Goal: Answer question/provide support: Answer question/provide support

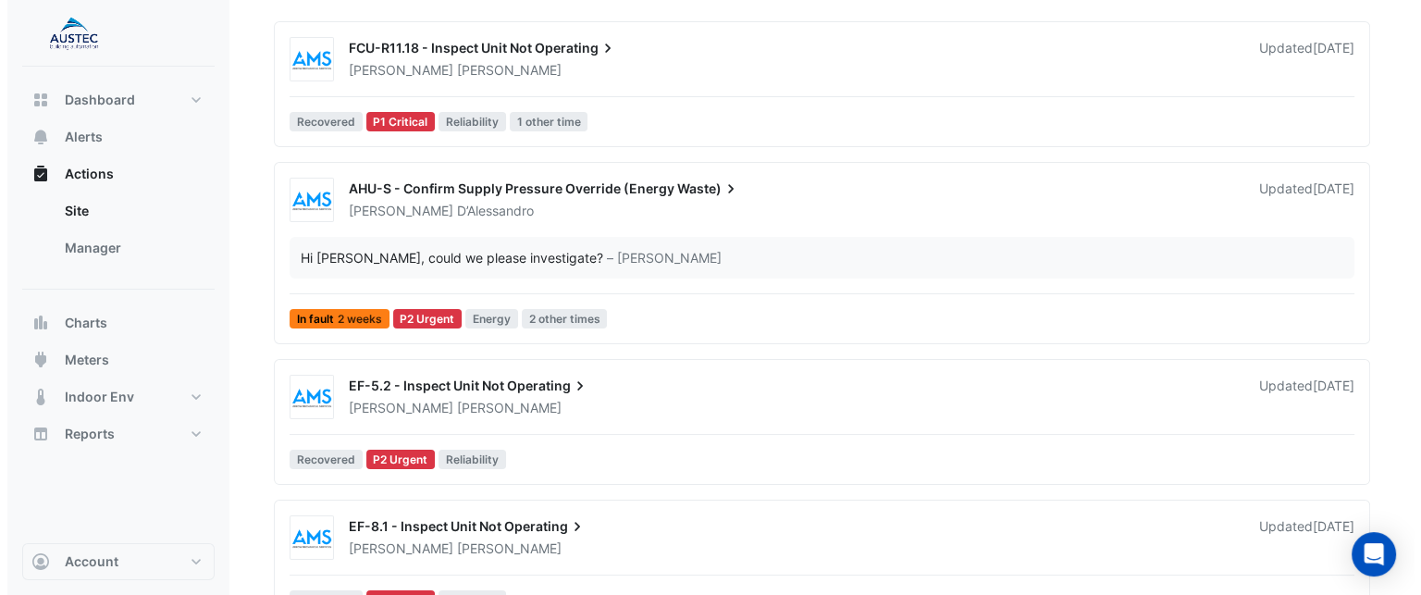
scroll to position [226, 0]
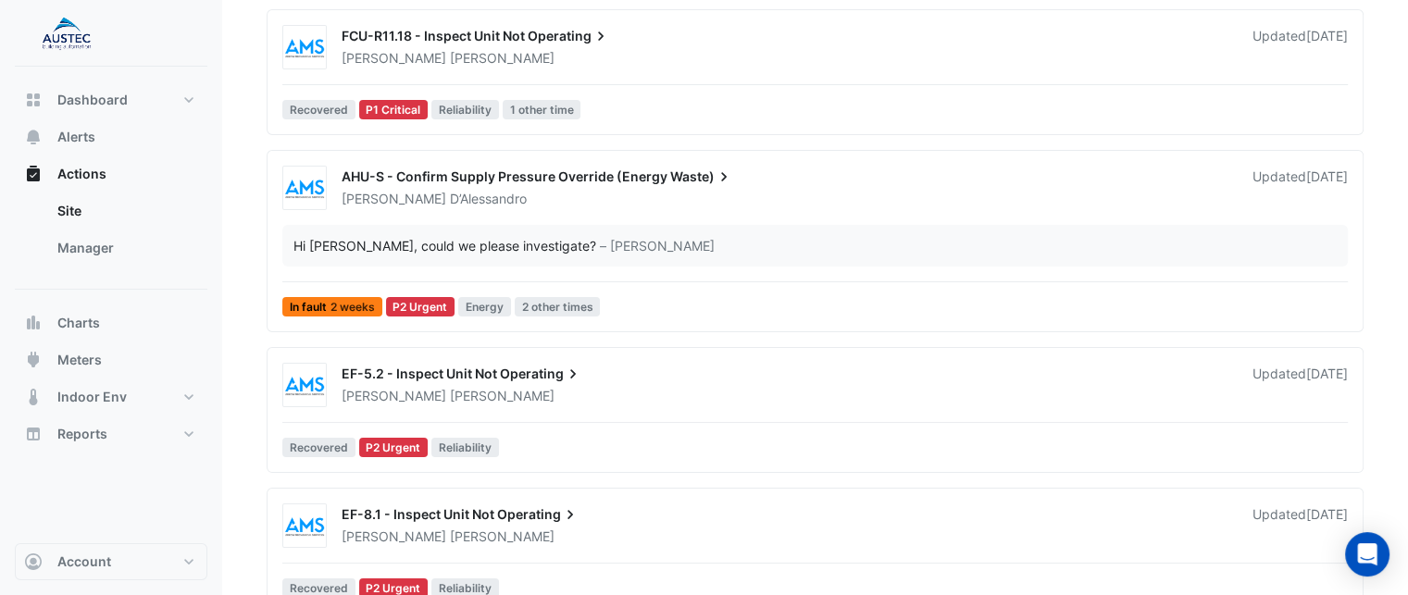
click at [478, 236] on div "Hi [PERSON_NAME], could we please investigate?" at bounding box center [444, 245] width 303 height 19
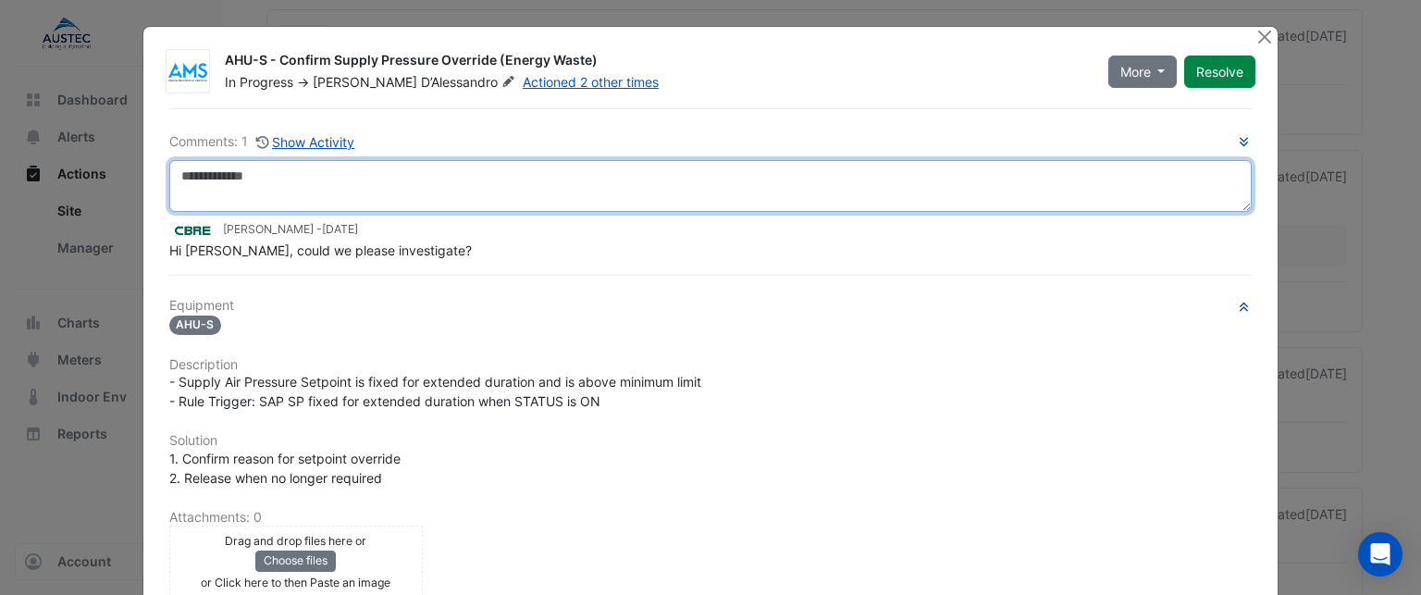
click at [319, 180] on textarea at bounding box center [711, 186] width 1084 height 52
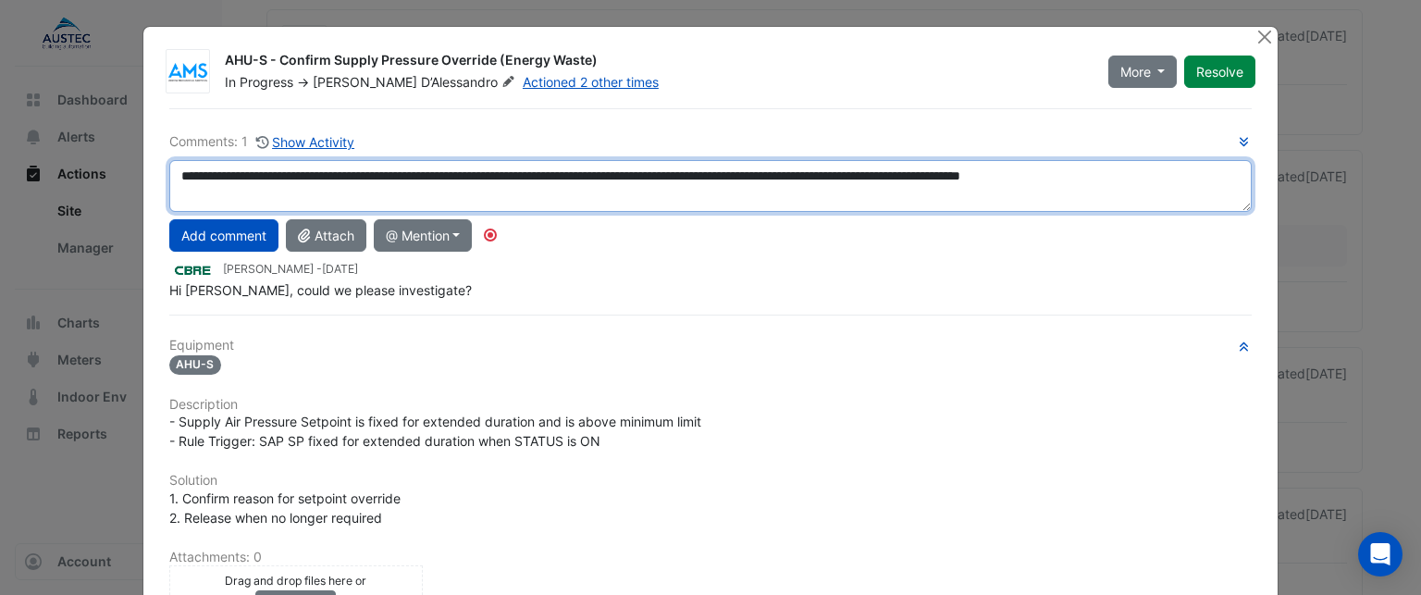
scroll to position [298, 0]
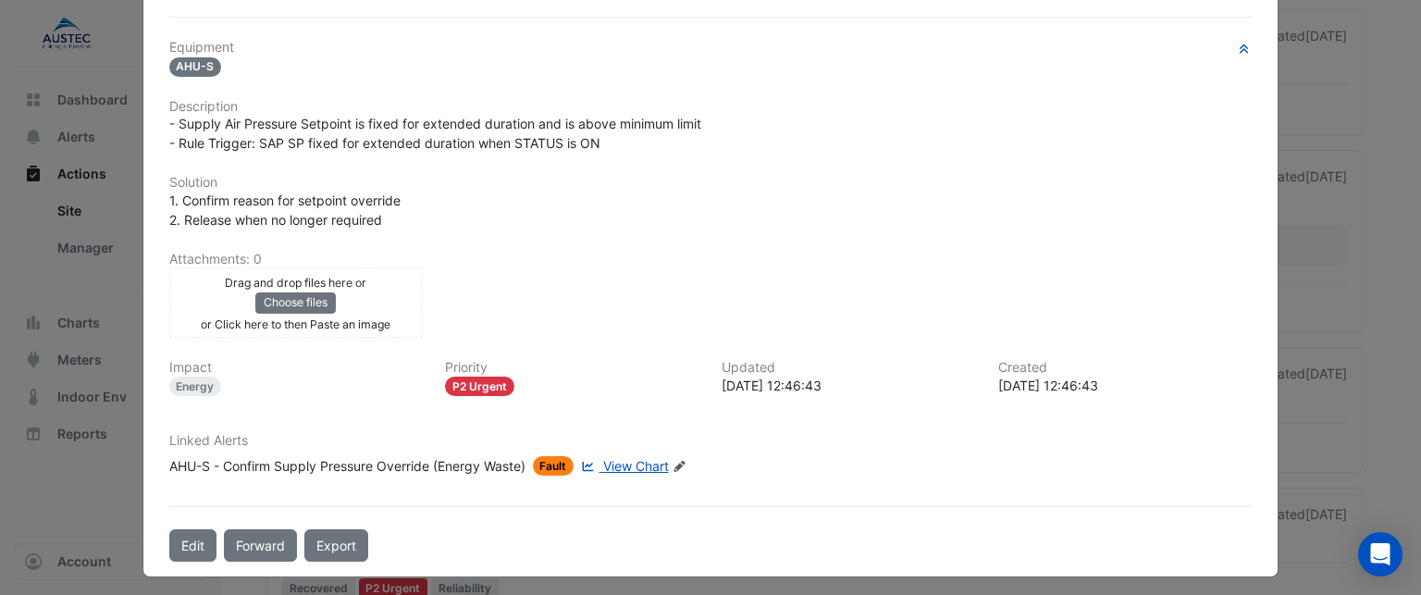
type textarea "**********"
click at [623, 466] on link "View Chart" at bounding box center [622, 465] width 91 height 19
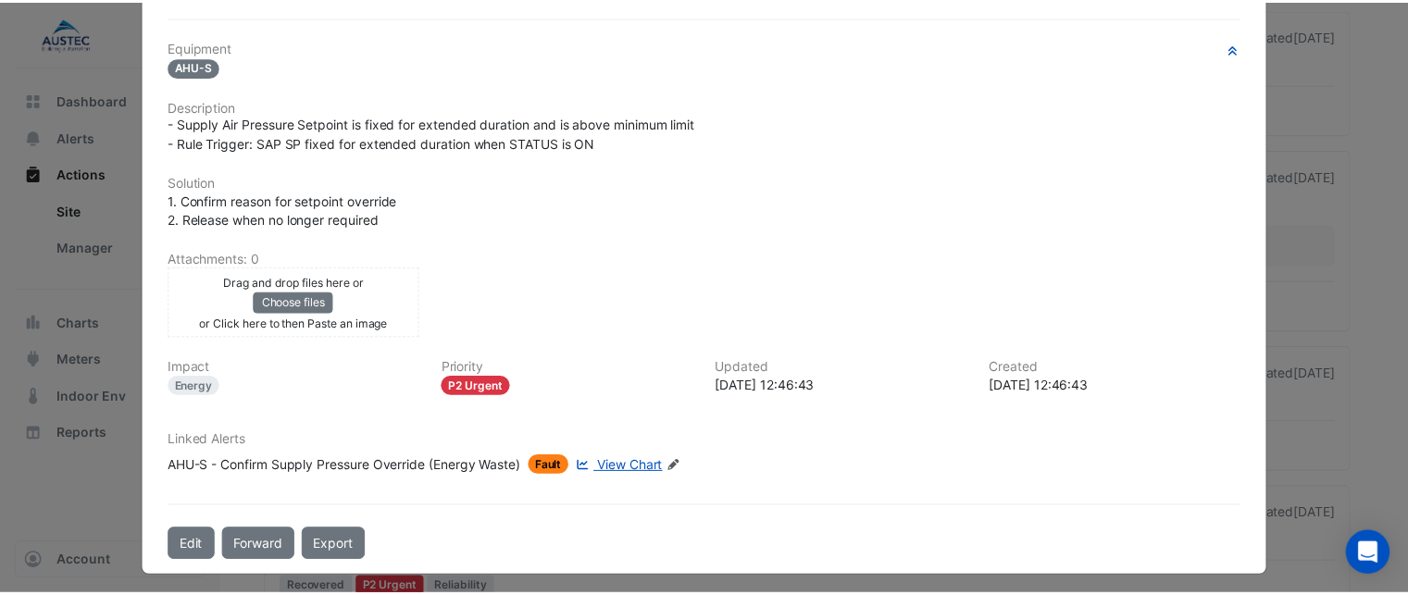
scroll to position [0, 0]
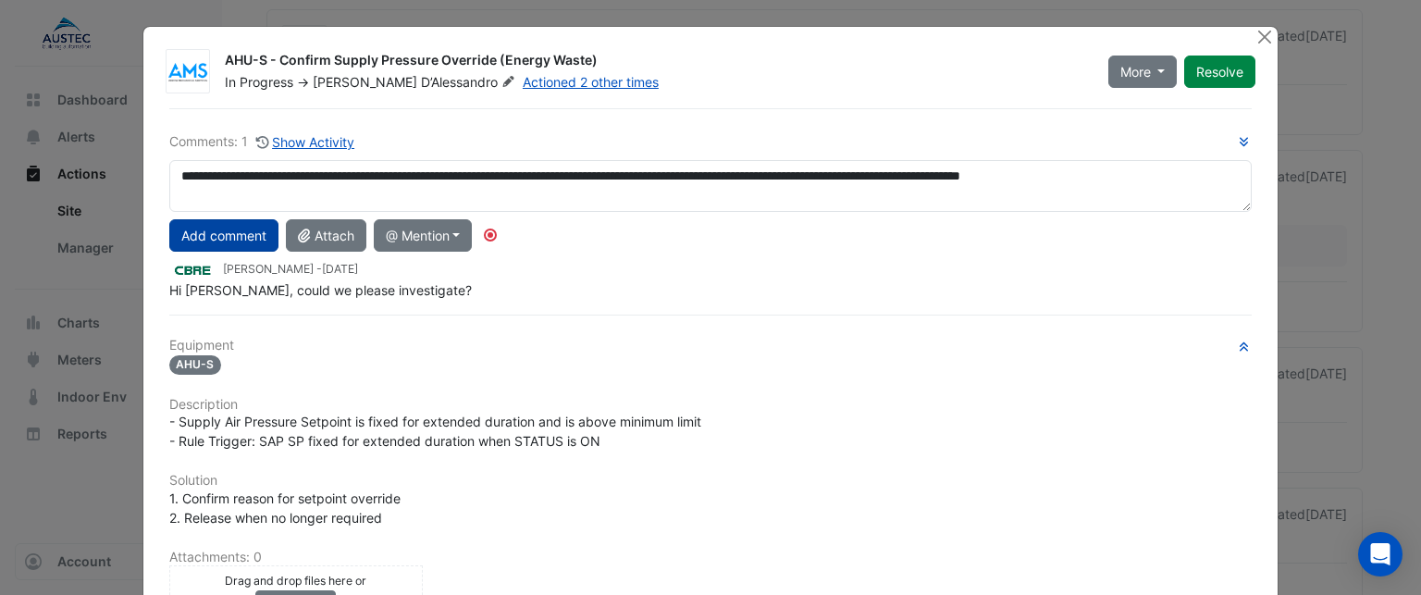
click at [230, 240] on button "Add comment" at bounding box center [223, 235] width 109 height 32
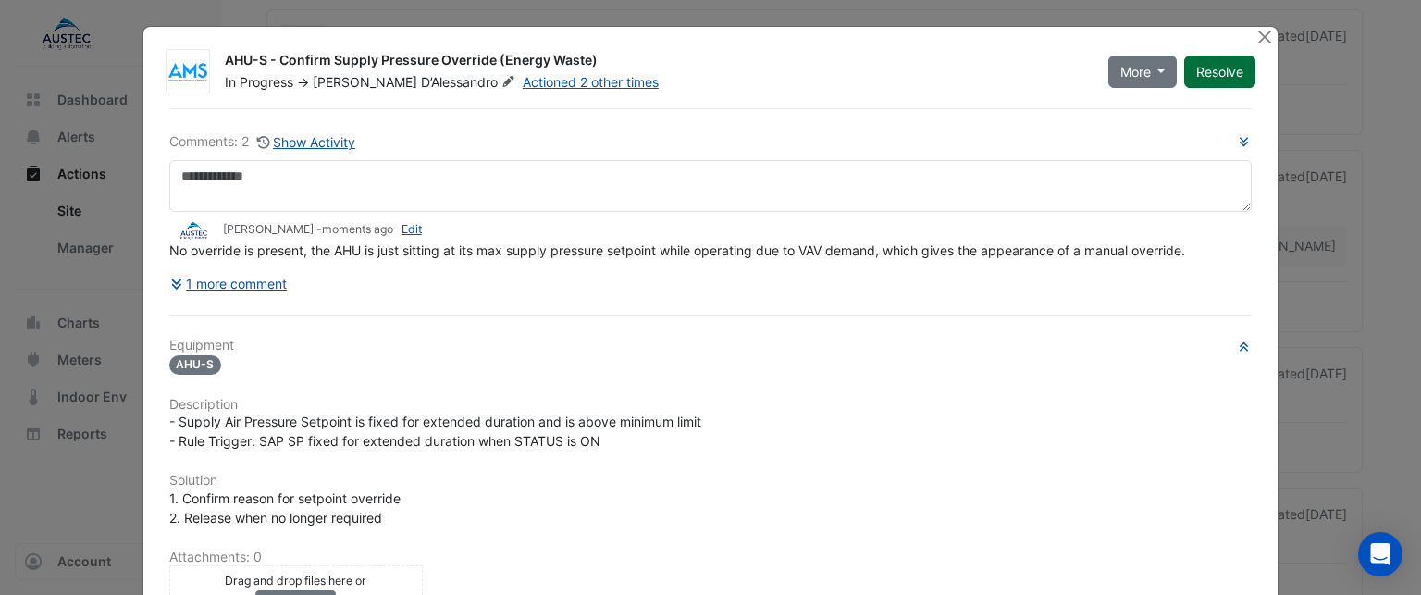
click at [1235, 69] on button "Resolve" at bounding box center [1220, 72] width 71 height 32
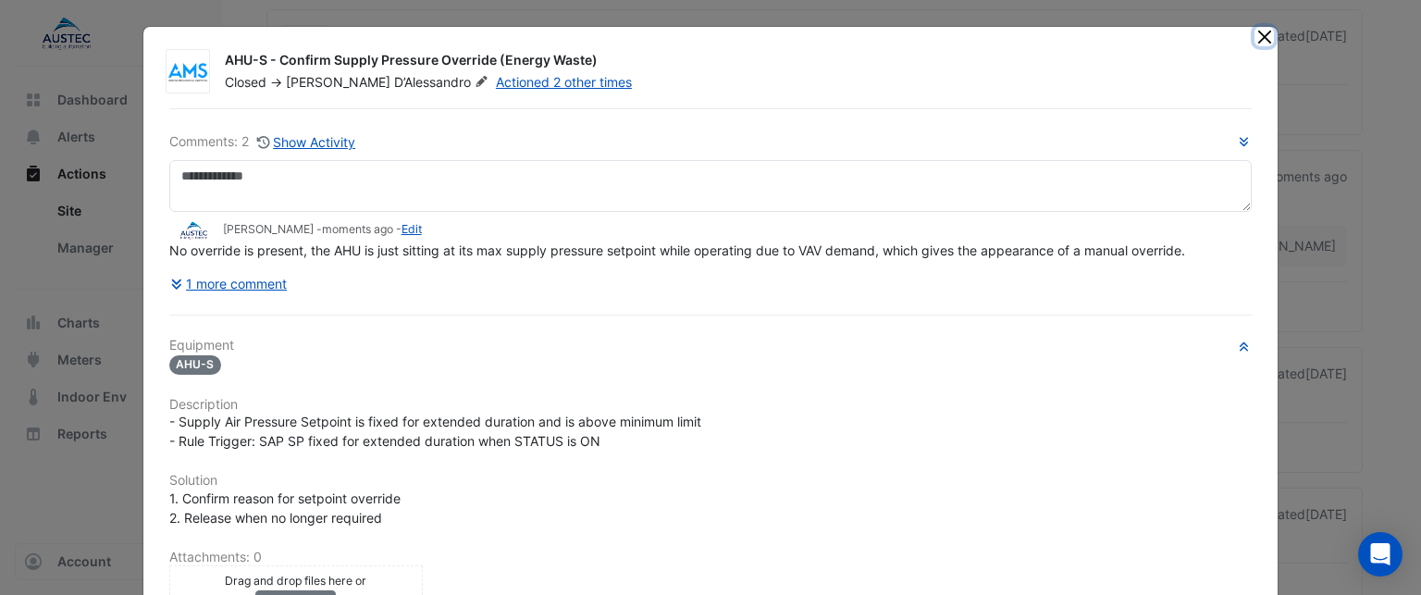
click at [1261, 35] on button "Close" at bounding box center [1264, 36] width 19 height 19
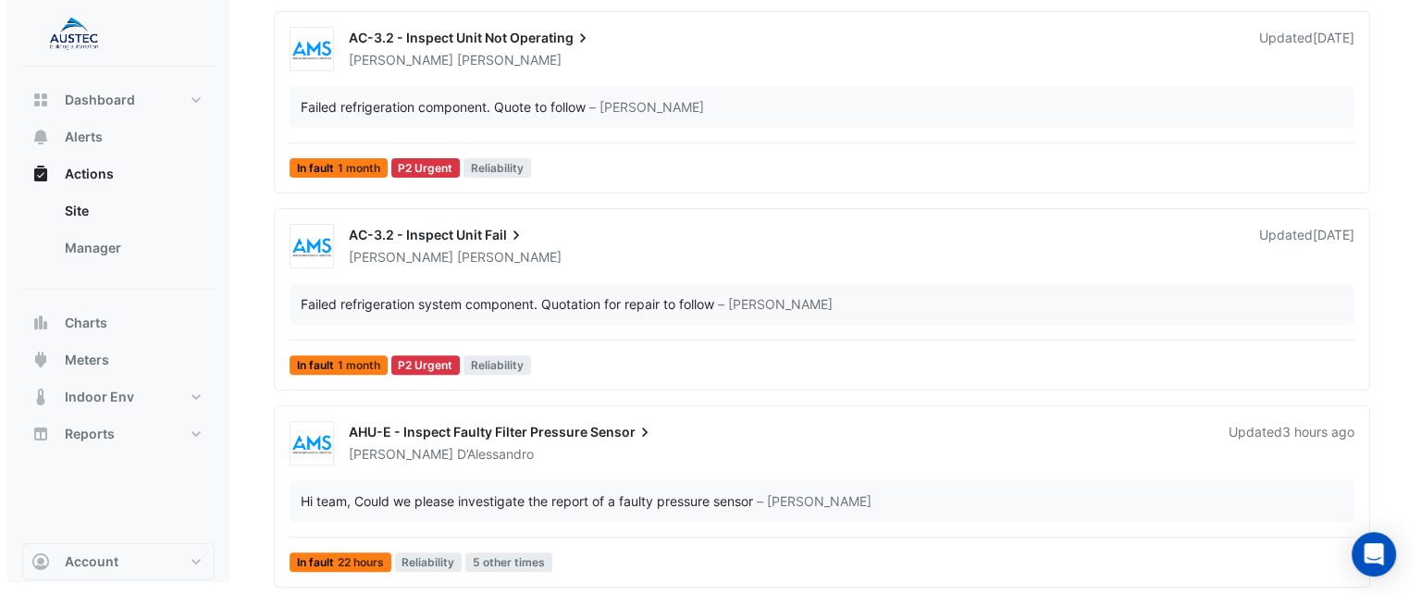
scroll to position [650, 0]
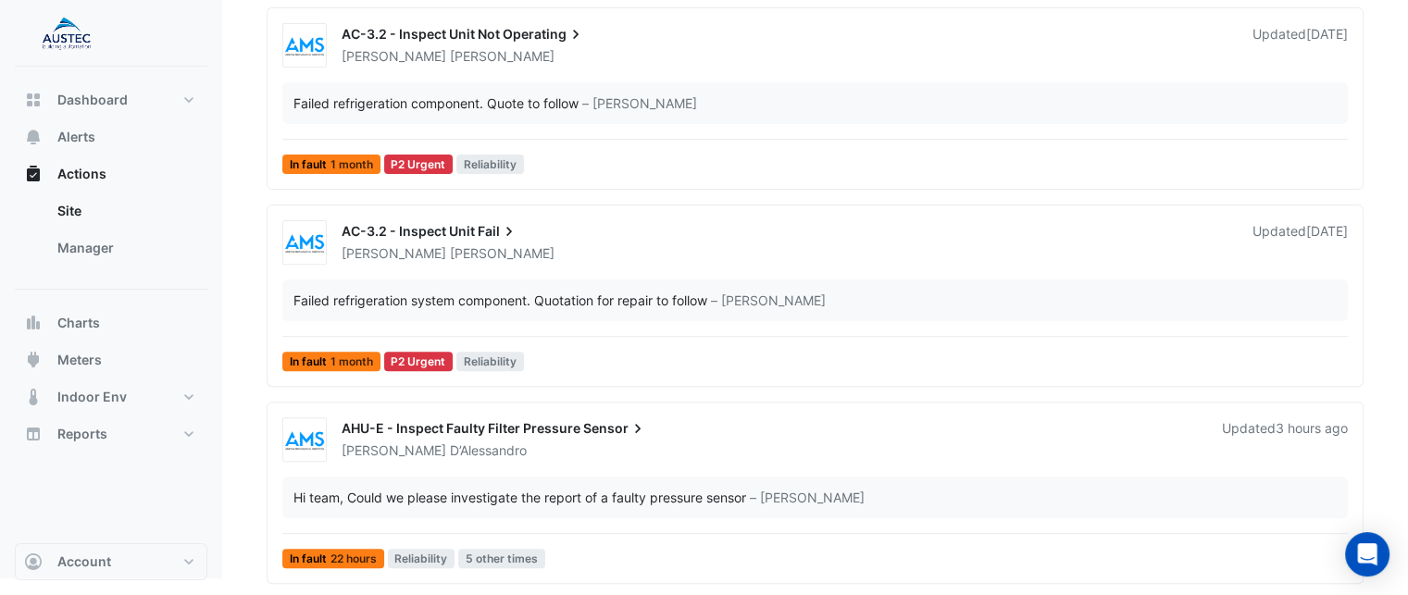
click at [537, 421] on span "AHU-E - Inspect Faulty Filter Pressure" at bounding box center [460, 428] width 239 height 16
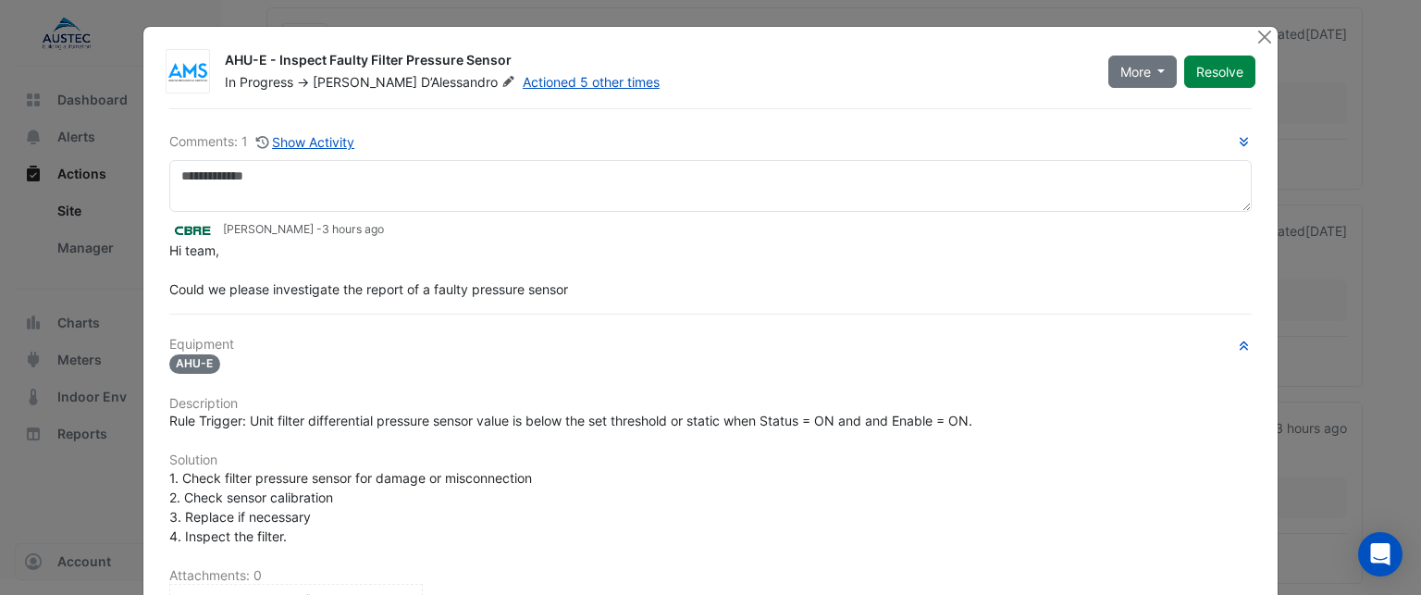
scroll to position [316, 0]
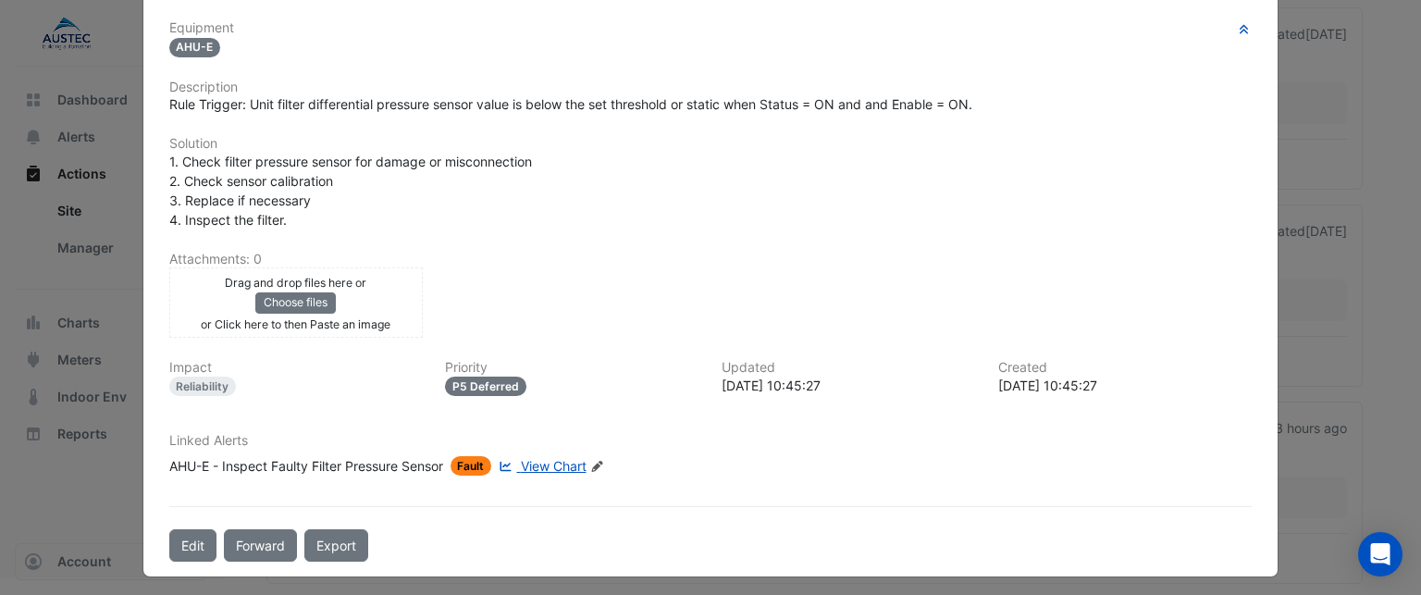
click at [547, 458] on span "View Chart" at bounding box center [554, 466] width 66 height 16
click at [1332, 119] on ngb-modal-window "AHU-E - Inspect Faulty Filter Pressure Sensor In Progress -> [PERSON_NAME] Acti…" at bounding box center [710, 297] width 1421 height 595
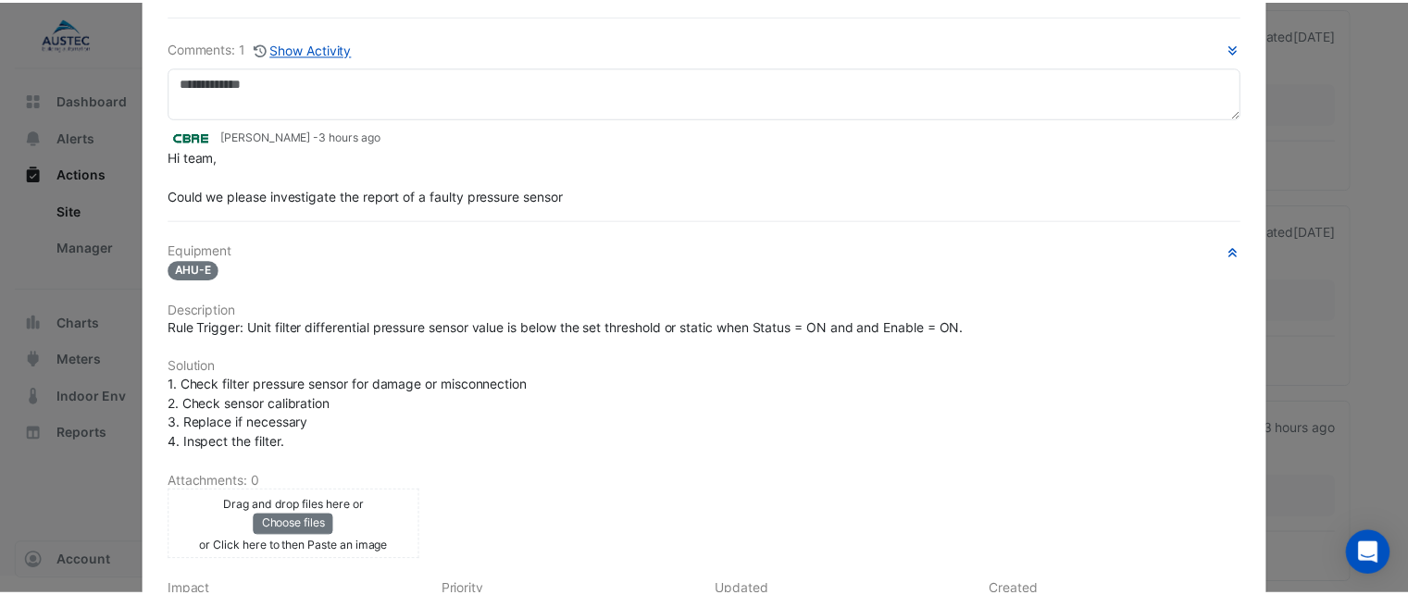
scroll to position [0, 0]
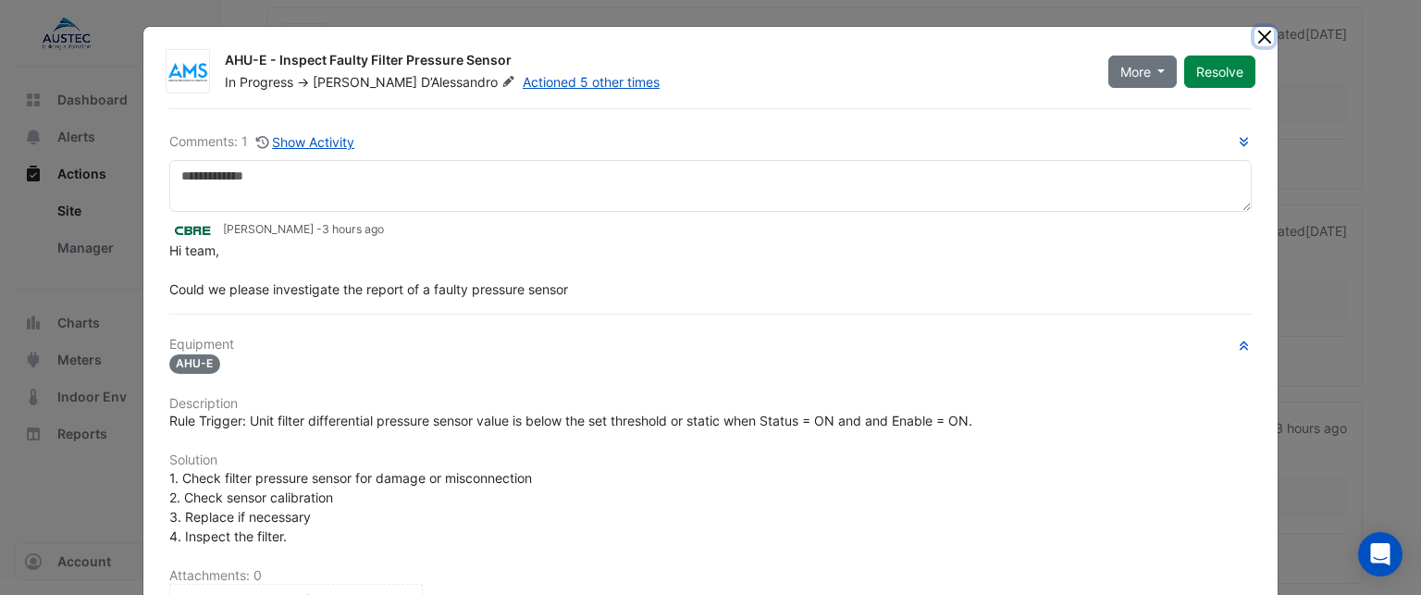
click at [1259, 33] on button "Close" at bounding box center [1264, 36] width 19 height 19
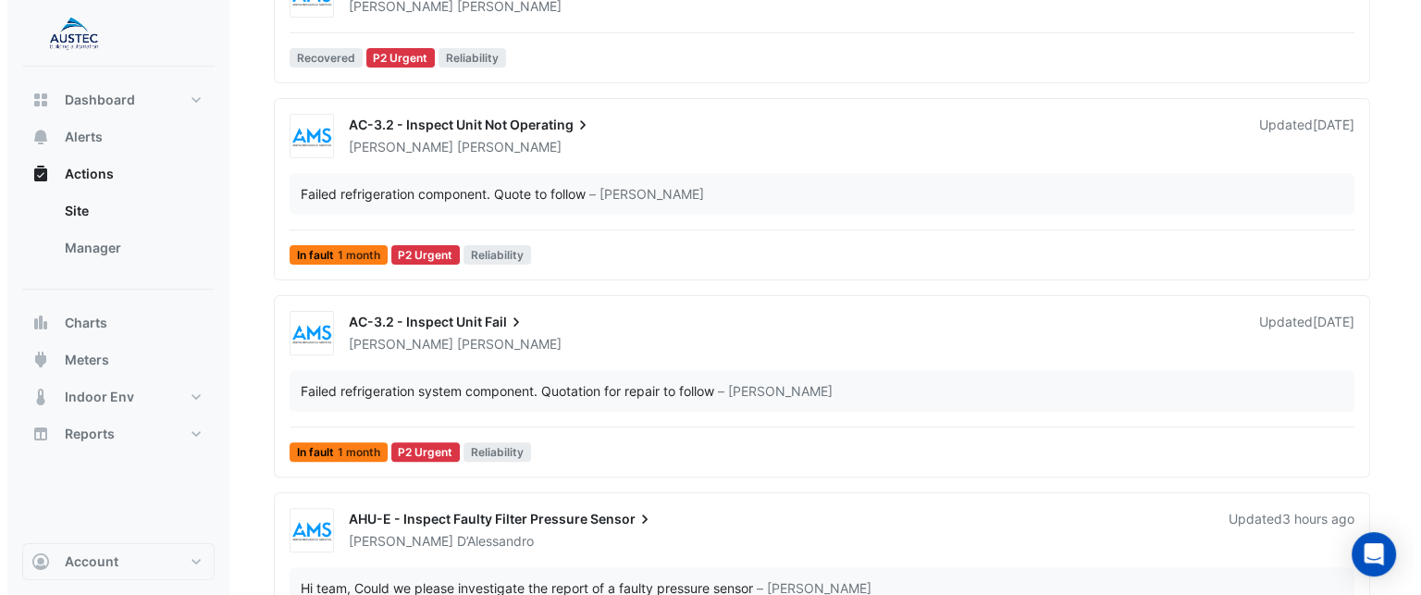
scroll to position [650, 0]
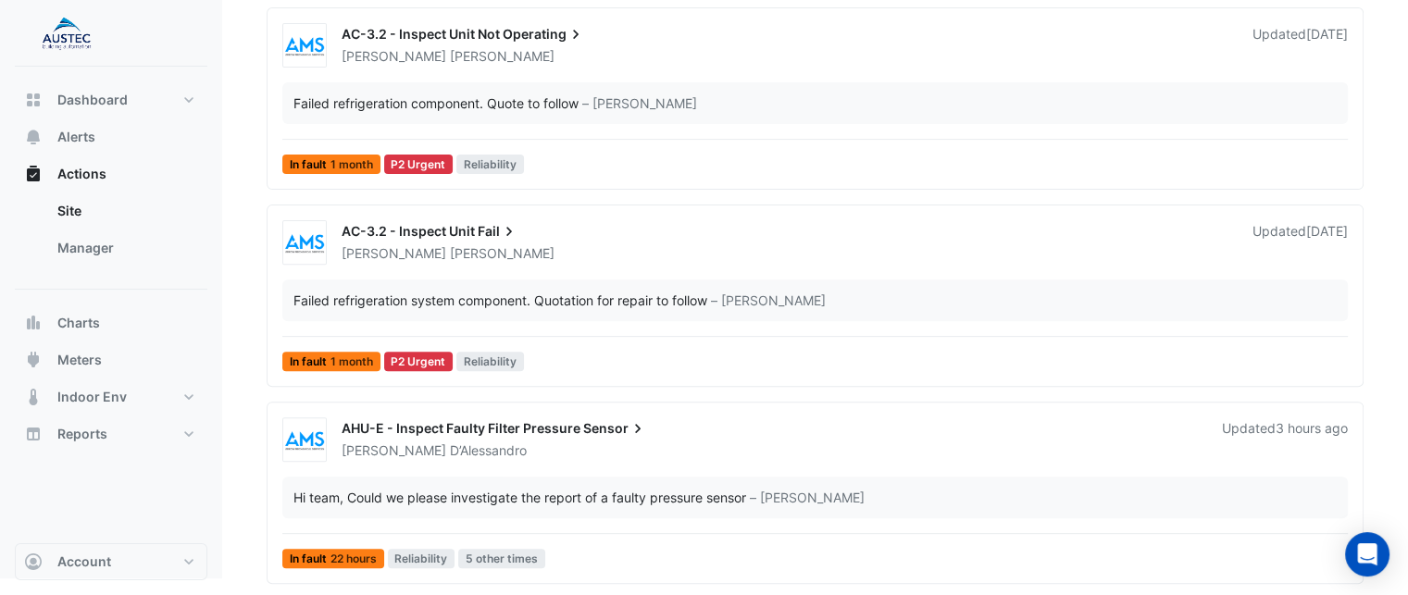
click at [549, 420] on span "AHU-E - Inspect Faulty Filter Pressure" at bounding box center [460, 428] width 239 height 16
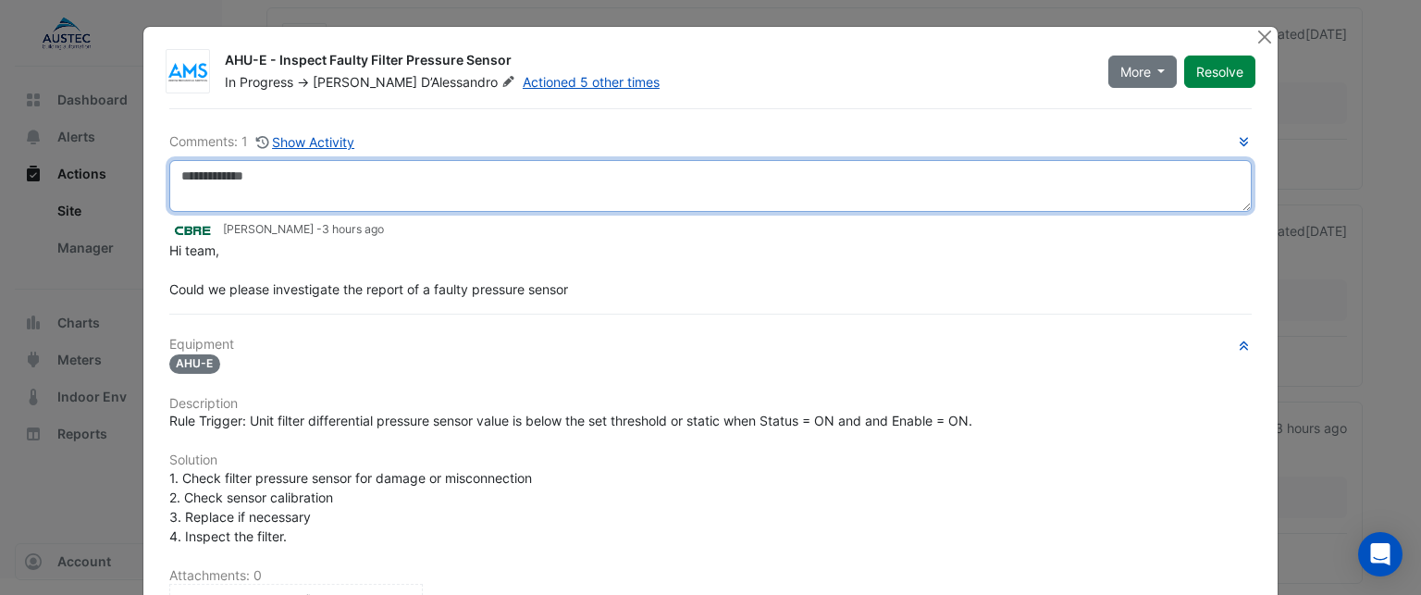
click at [359, 182] on textarea at bounding box center [711, 186] width 1084 height 52
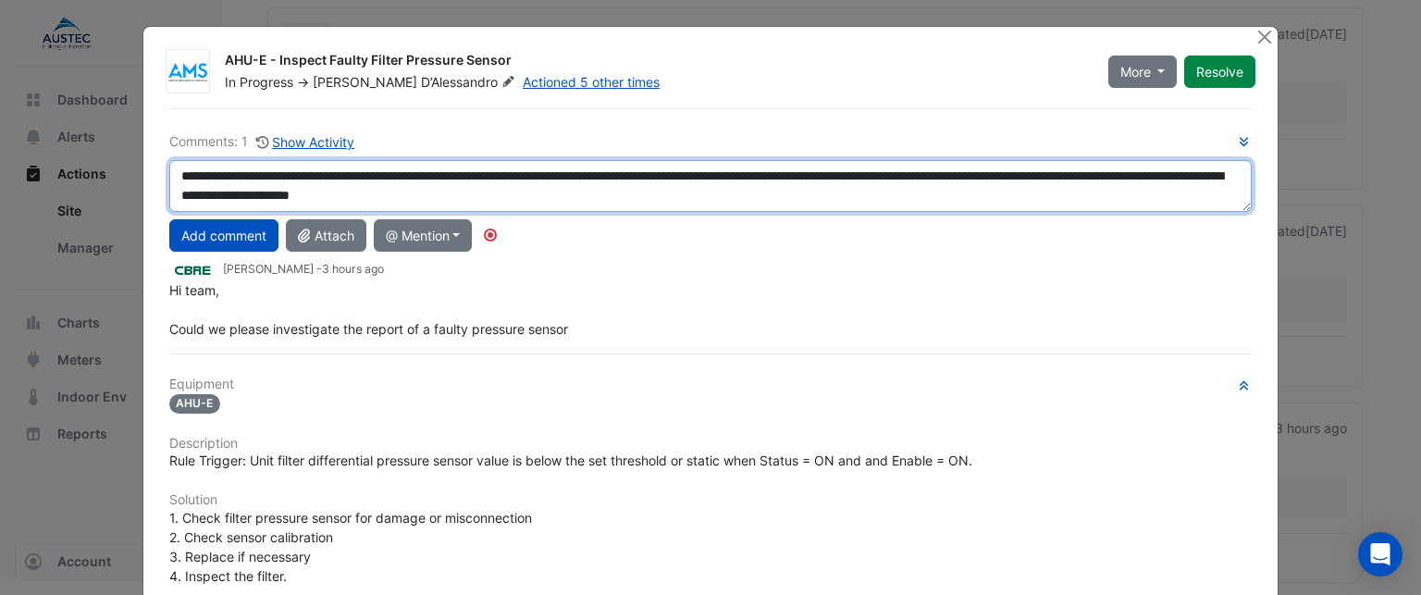
click at [606, 172] on textarea "**********" at bounding box center [711, 186] width 1084 height 52
type textarea "**********"
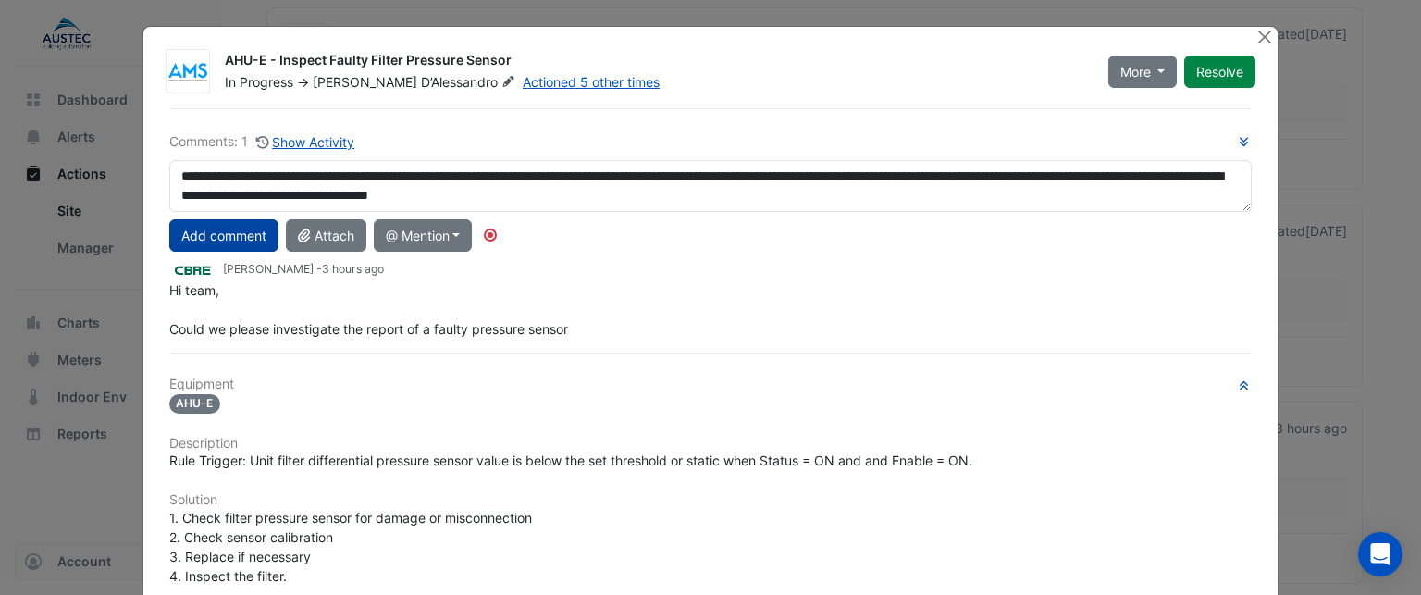
click at [229, 240] on button "Add comment" at bounding box center [223, 235] width 109 height 32
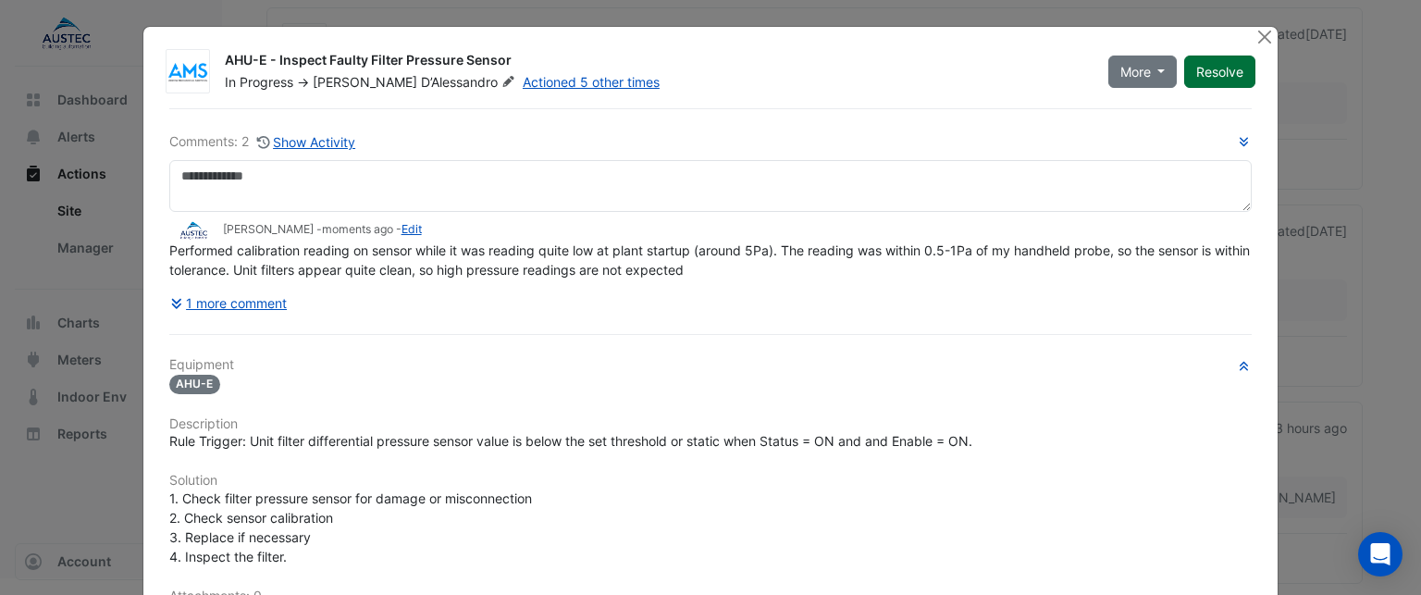
click at [1225, 68] on button "Resolve" at bounding box center [1220, 72] width 71 height 32
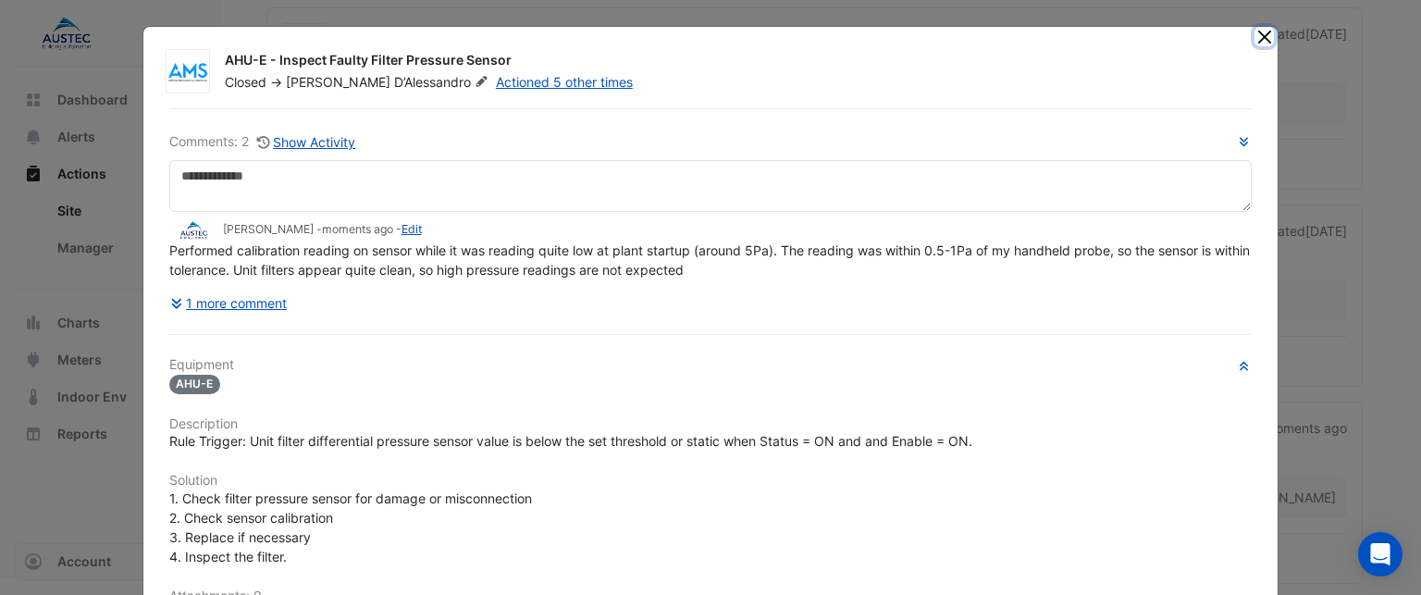
click at [1260, 34] on button "Close" at bounding box center [1264, 36] width 19 height 19
